Goal: Information Seeking & Learning: Check status

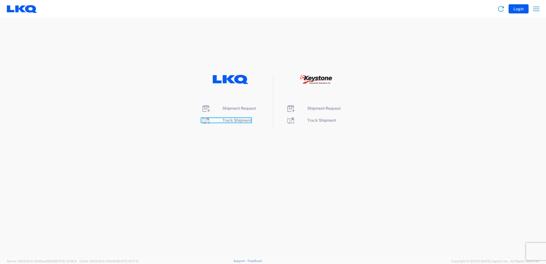
click at [232, 121] on span "Track Shipment" at bounding box center [236, 120] width 29 height 5
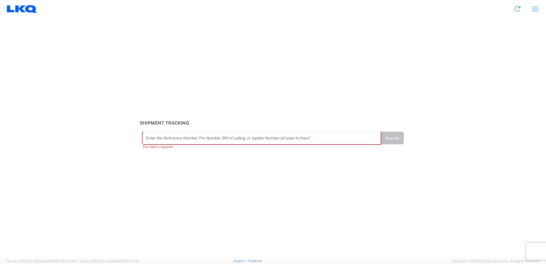
drag, startPoint x: 162, startPoint y: 139, endPoint x: 137, endPoint y: 199, distance: 64.3
click at [137, 199] on div "Shipment Tracking Enter the Reference Number, Pro Number, Bill of Lading, or Ag…" at bounding box center [273, 138] width 546 height 240
click at [152, 138] on input "text" at bounding box center [262, 138] width 232 height 10
paste input "56698929"
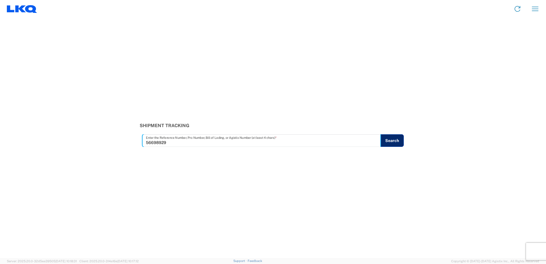
type input "56698929"
click at [386, 143] on button "Search" at bounding box center [391, 140] width 23 height 13
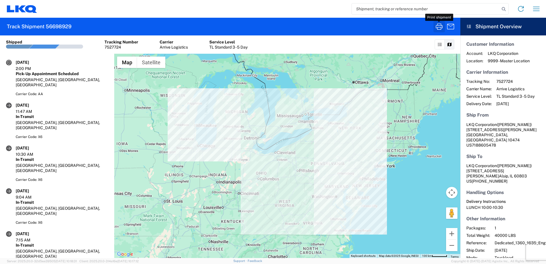
click at [434, 29] on button "button" at bounding box center [439, 26] width 11 height 11
